Goal: Information Seeking & Learning: Learn about a topic

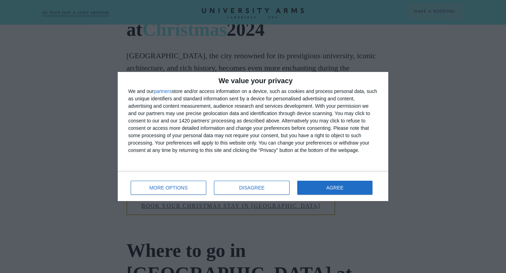
scroll to position [521, 0]
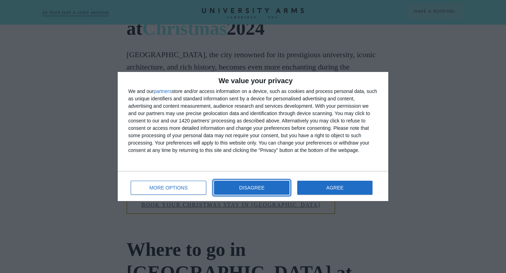
click at [273, 186] on button "DISAGREE" at bounding box center [251, 188] width 75 height 14
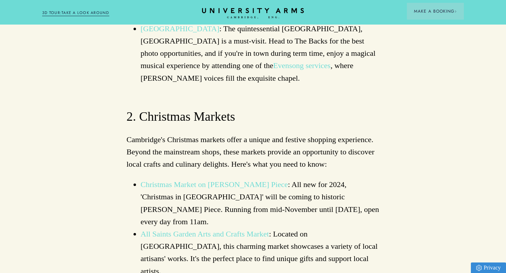
scroll to position [961, 0]
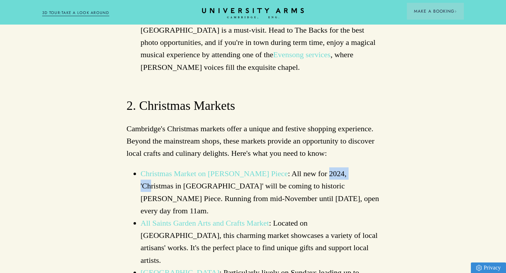
drag, startPoint x: 292, startPoint y: 73, endPoint x: 321, endPoint y: 73, distance: 28.8
click at [321, 167] on li "Christmas Market on Parker's Piece : All new for 2024, 'Christmas in Cambridge'…" at bounding box center [259, 192] width 239 height 50
click at [318, 167] on li "Christmas Market on Parker's Piece : All new for 2024, 'Christmas in Cambridge'…" at bounding box center [259, 192] width 239 height 50
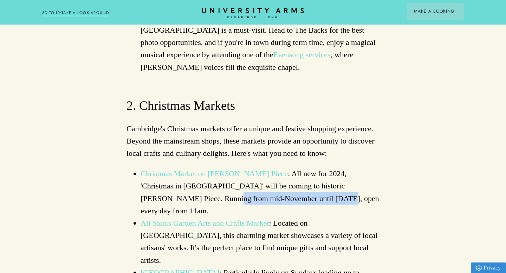
drag, startPoint x: 143, startPoint y: 98, endPoint x: 249, endPoint y: 97, distance: 105.3
click at [249, 167] on li "Christmas Market on Parker's Piece : All new for 2024, 'Christmas in Cambridge'…" at bounding box center [259, 192] width 239 height 50
click at [290, 167] on li "Christmas Market on Parker's Piece : All new for 2024, 'Christmas in Cambridge'…" at bounding box center [259, 192] width 239 height 50
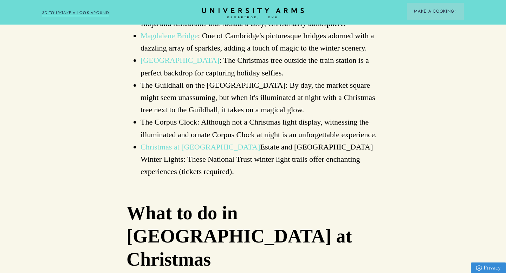
scroll to position [2015, 0]
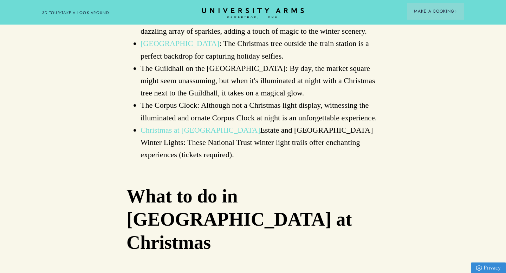
drag, startPoint x: 310, startPoint y: 131, endPoint x: 326, endPoint y: 1, distance: 130.9
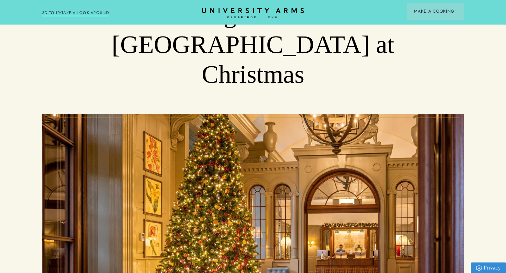
scroll to position [72, 0]
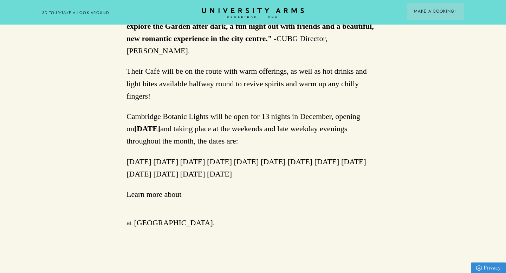
scroll to position [573, 0]
